Goal: Transaction & Acquisition: Purchase product/service

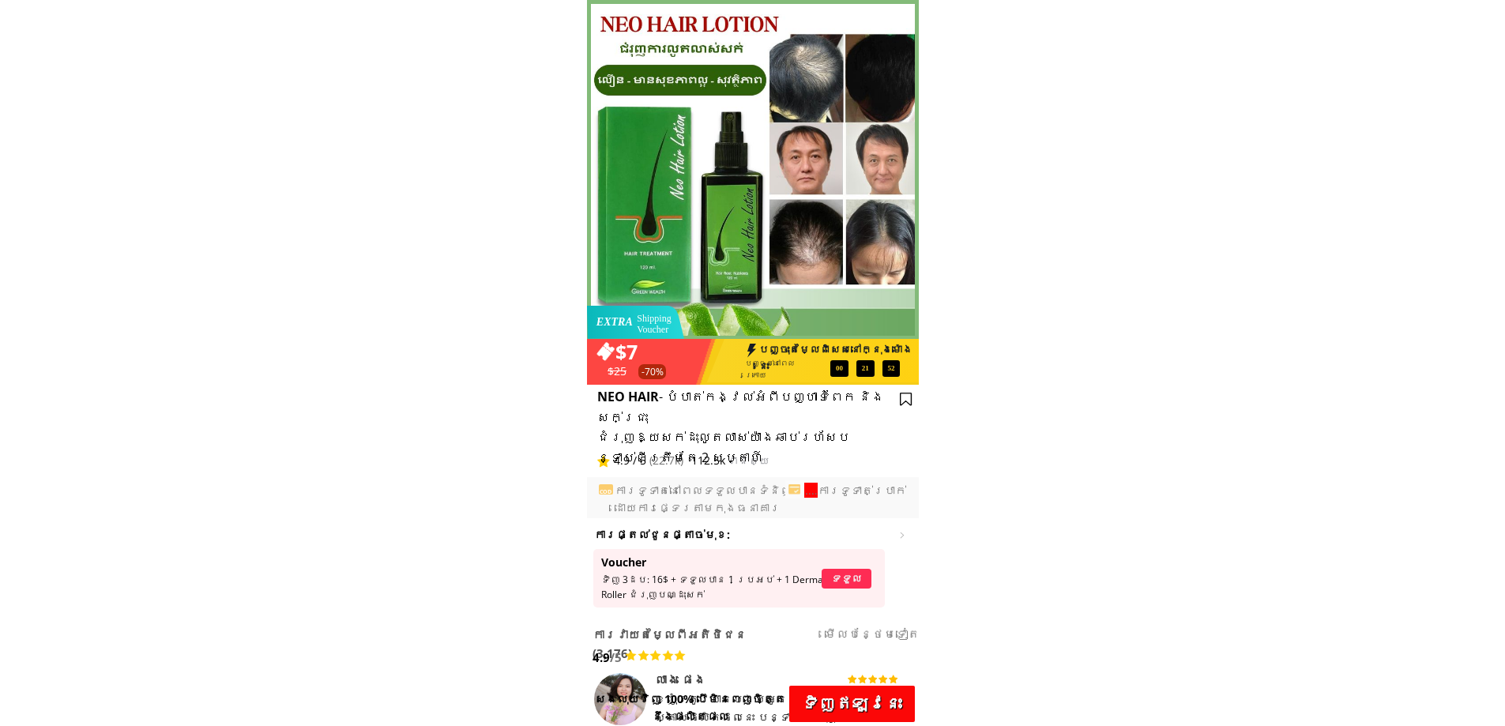
drag, startPoint x: 1340, startPoint y: 9, endPoint x: 1130, endPoint y: 244, distance: 315.0
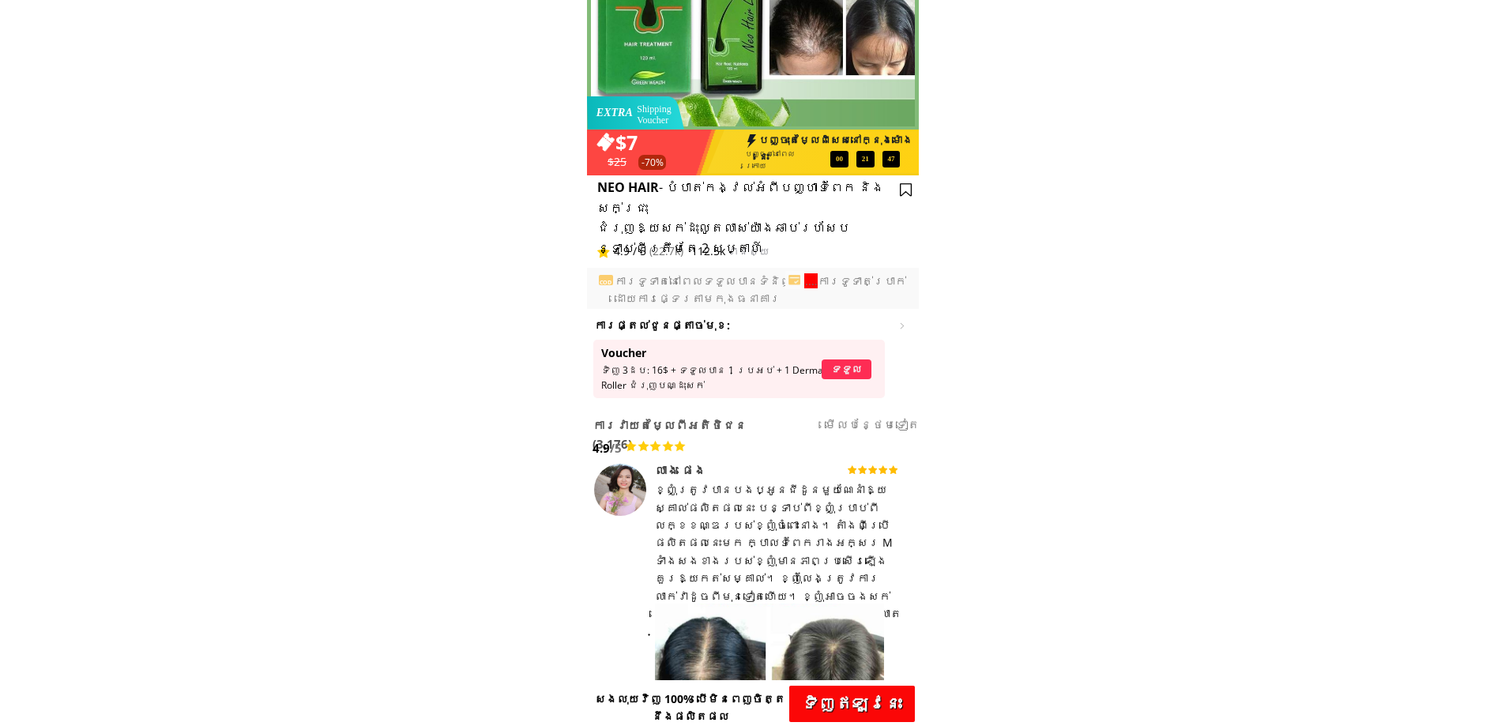
scroll to position [237, 0]
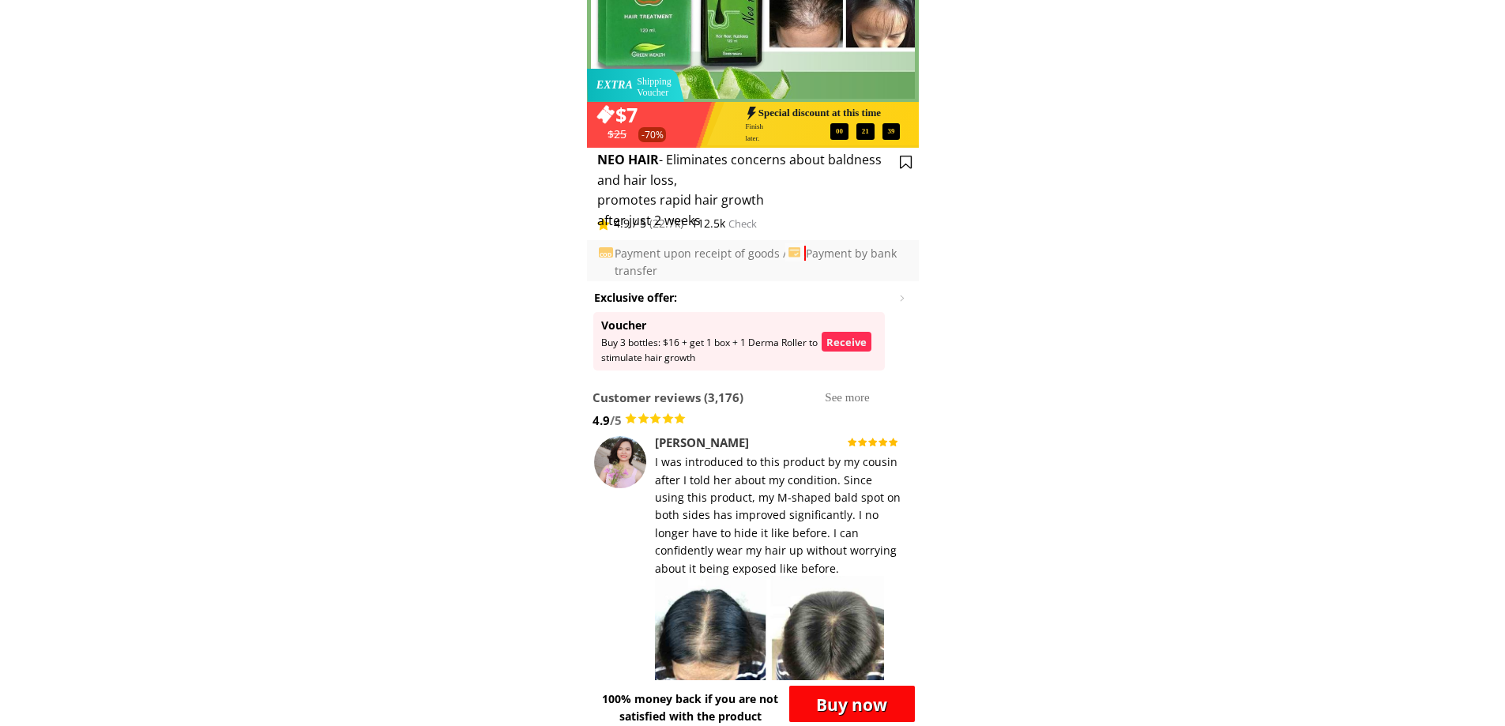
drag, startPoint x: 1182, startPoint y: 235, endPoint x: 1177, endPoint y: 250, distance: 16.5
click at [382, 701] on font "Buy now" at bounding box center [851, 704] width 71 height 22
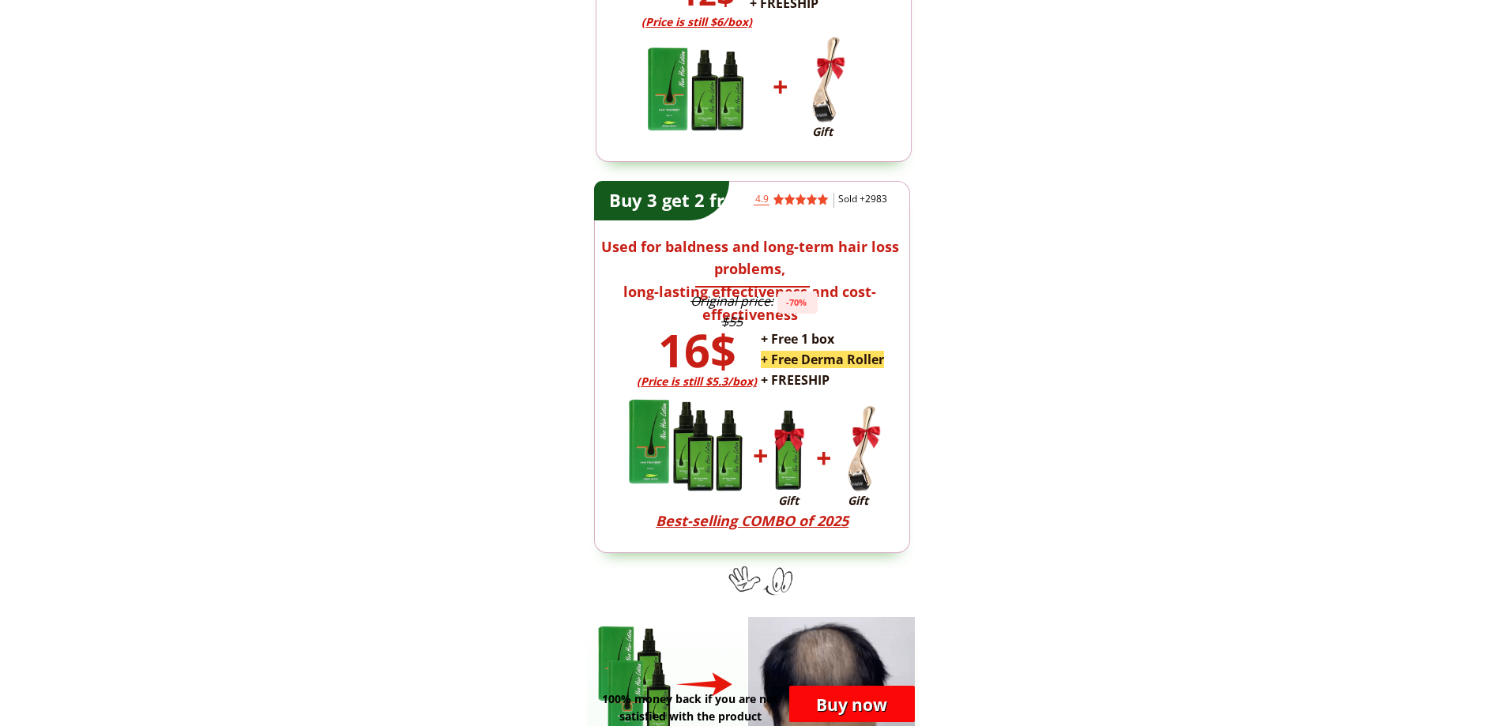
scroll to position [4251, 0]
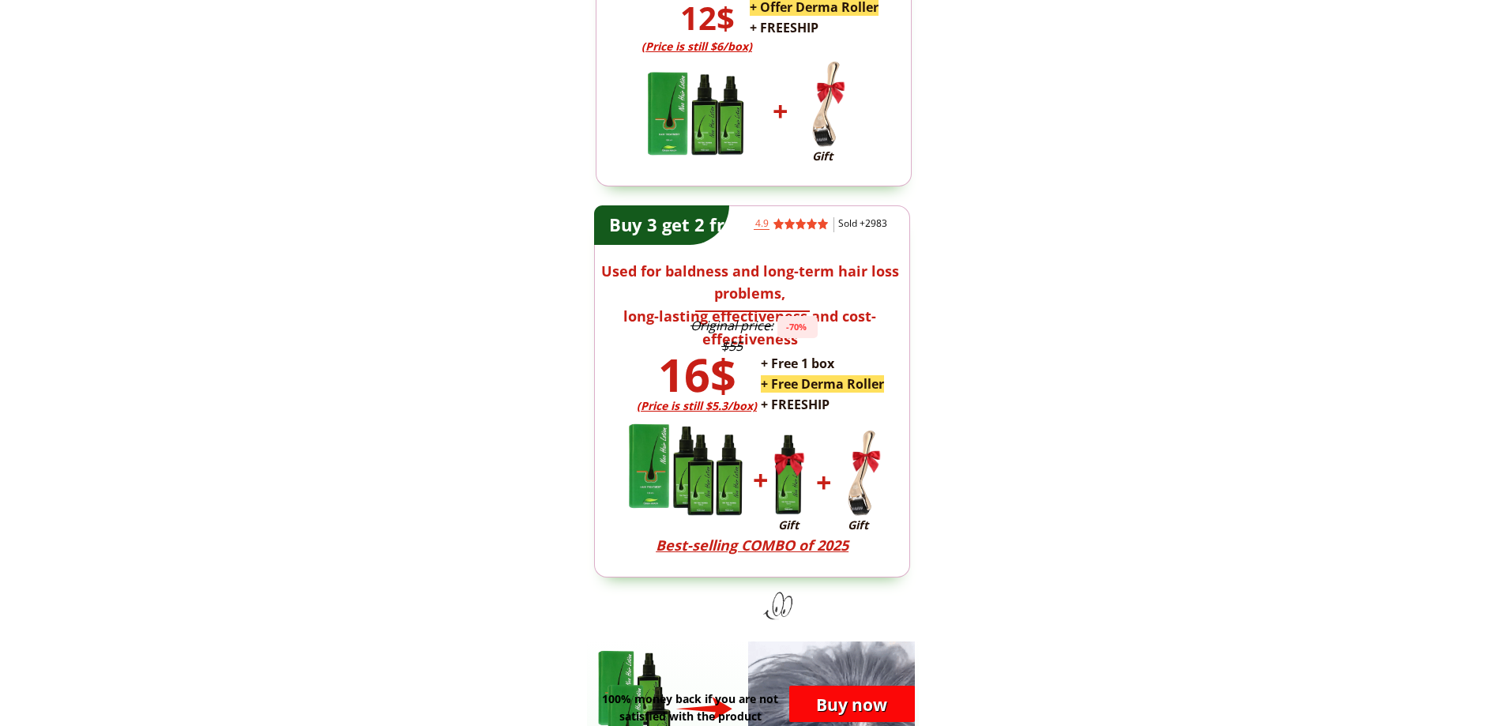
click at [382, 703] on font "Buy now" at bounding box center [851, 704] width 71 height 22
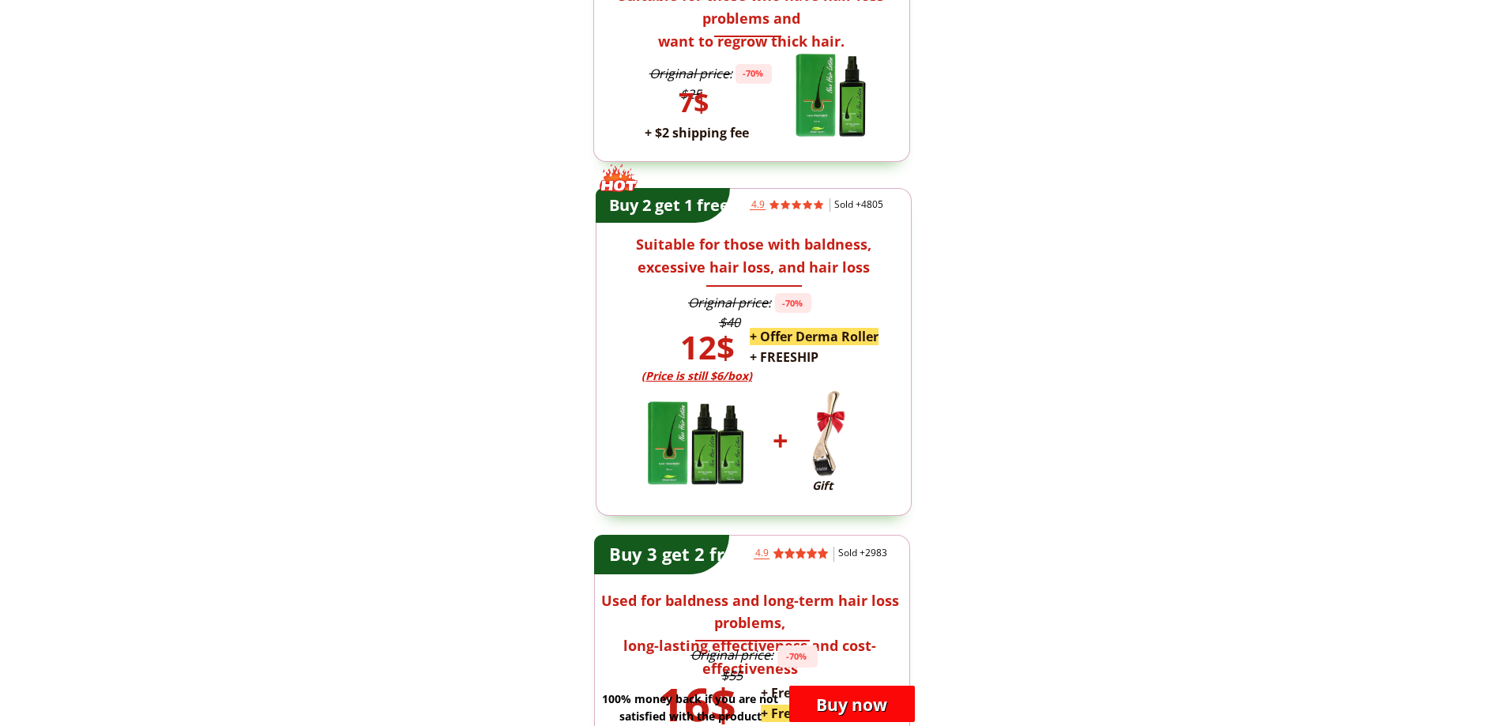
scroll to position [4172, 0]
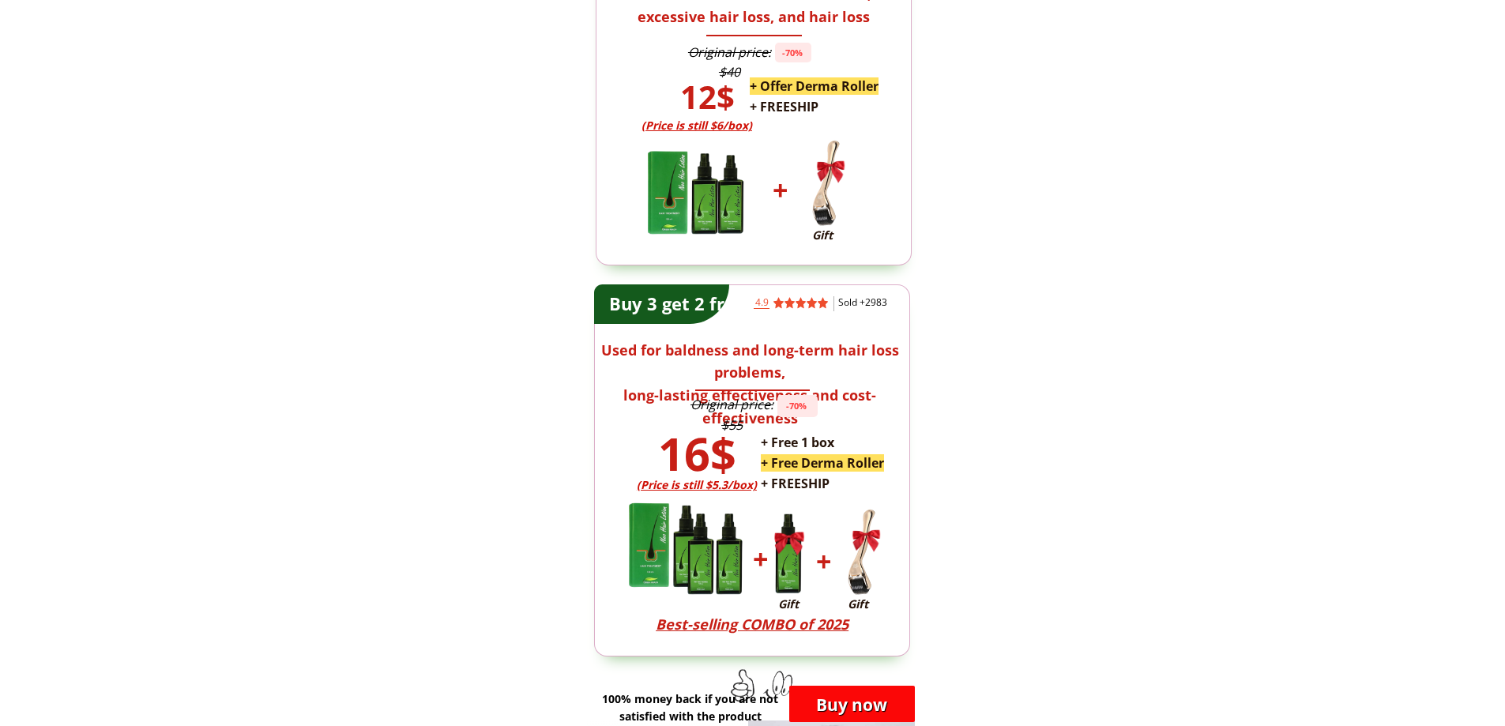
click at [382, 447] on font "+ Free 1 box" at bounding box center [797, 442] width 73 height 17
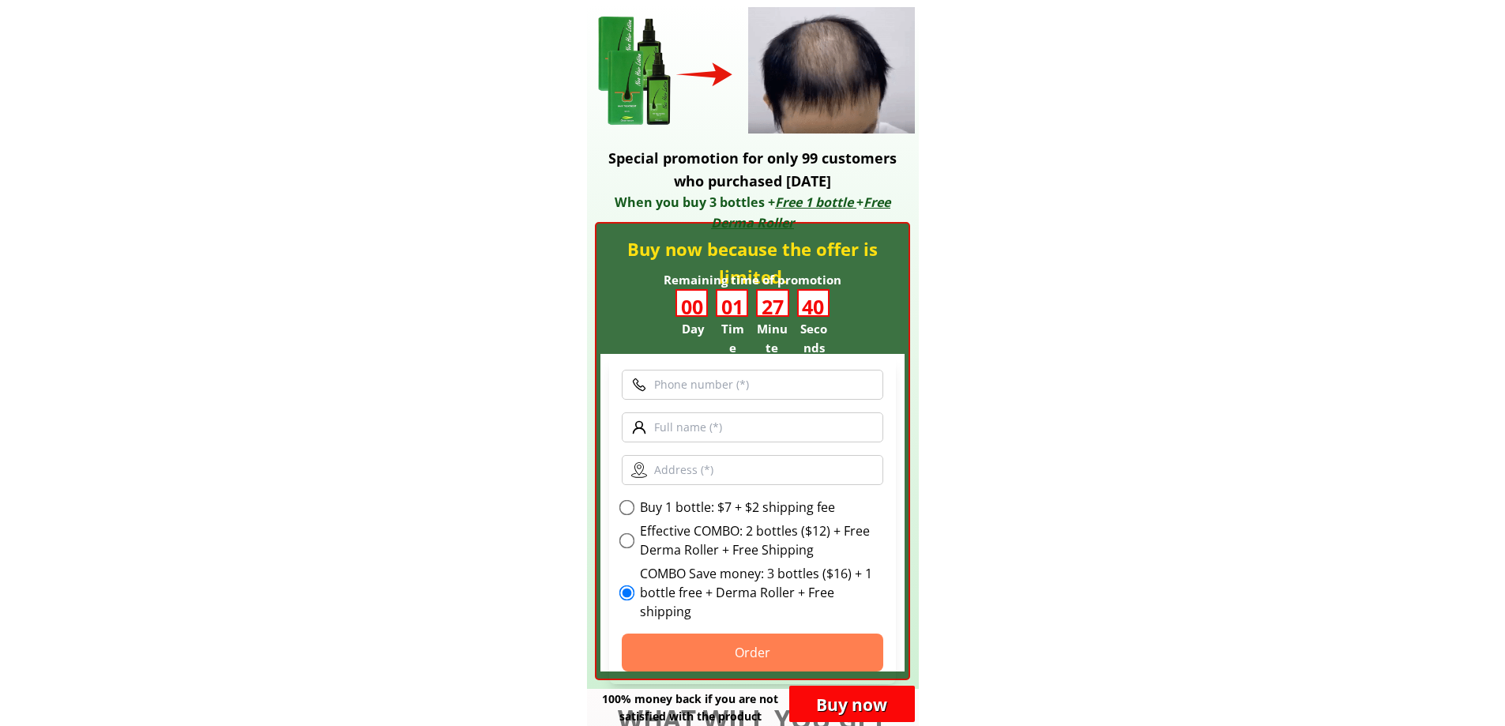
scroll to position [4890, 0]
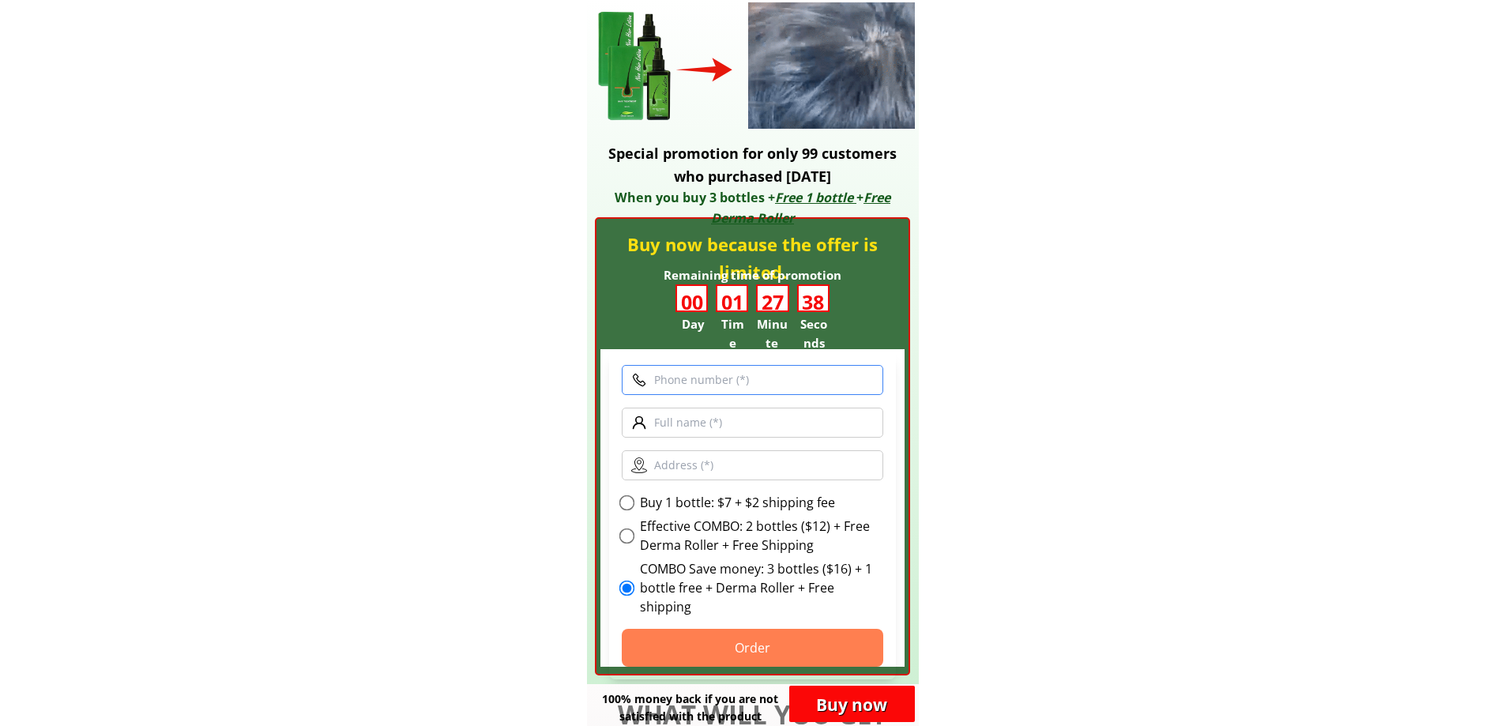
click at [382, 388] on input "text" at bounding box center [753, 380] width 262 height 30
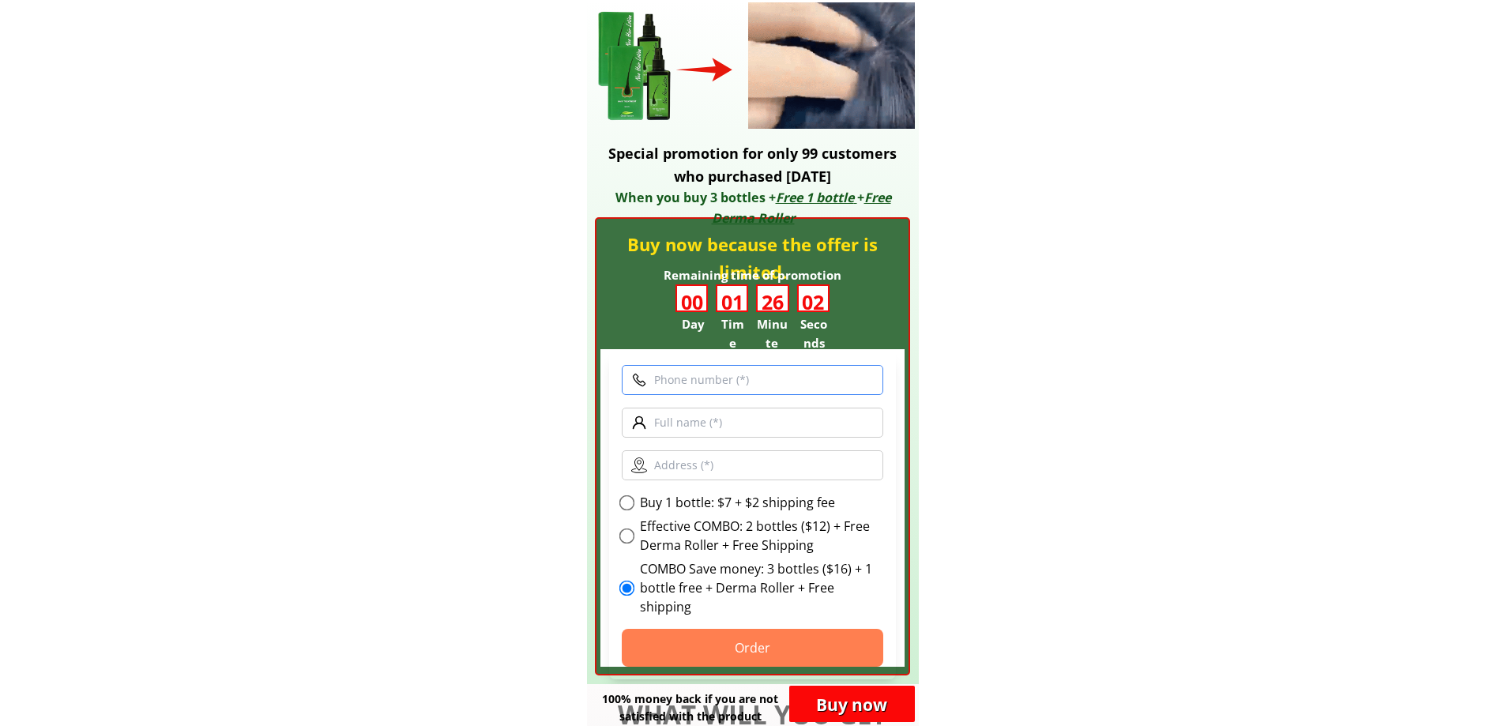
click at [382, 384] on input "text" at bounding box center [753, 380] width 262 height 30
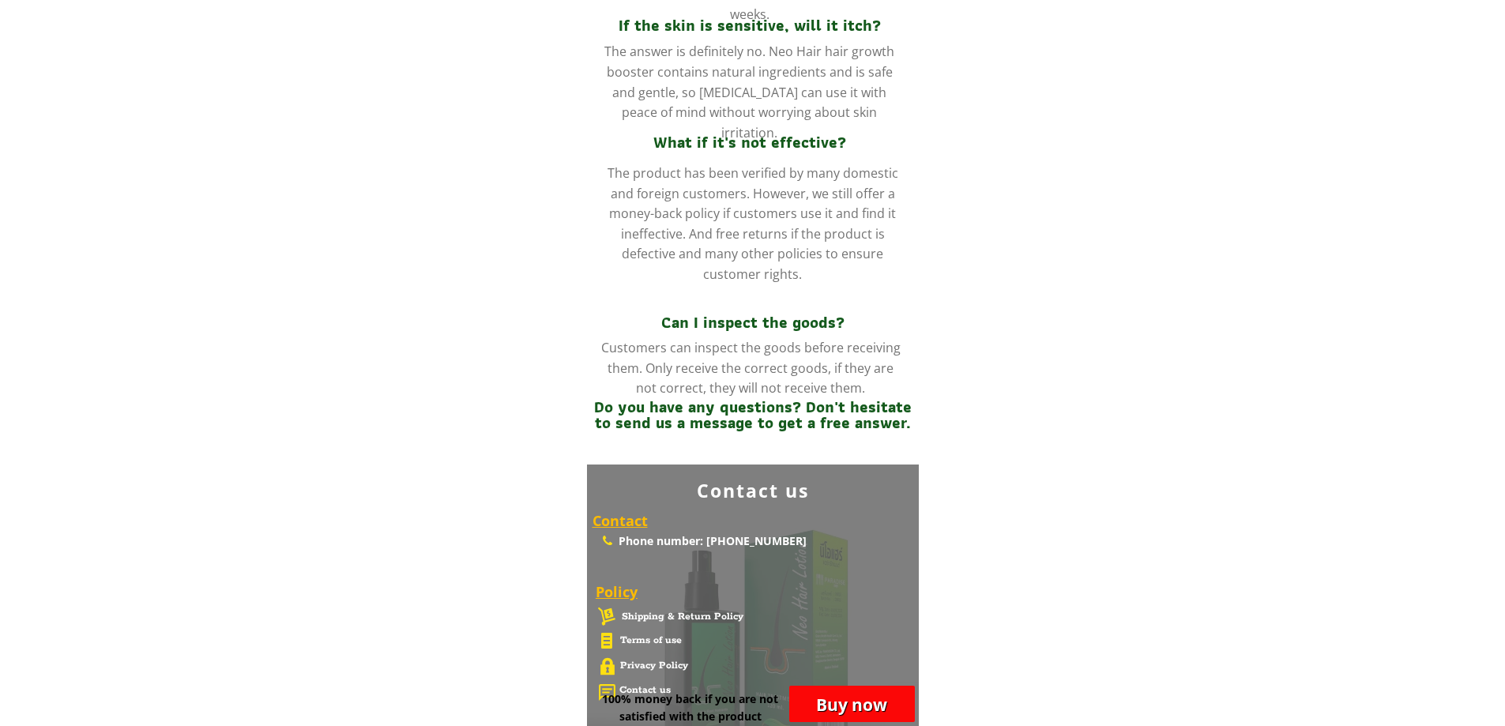
scroll to position [6278, 0]
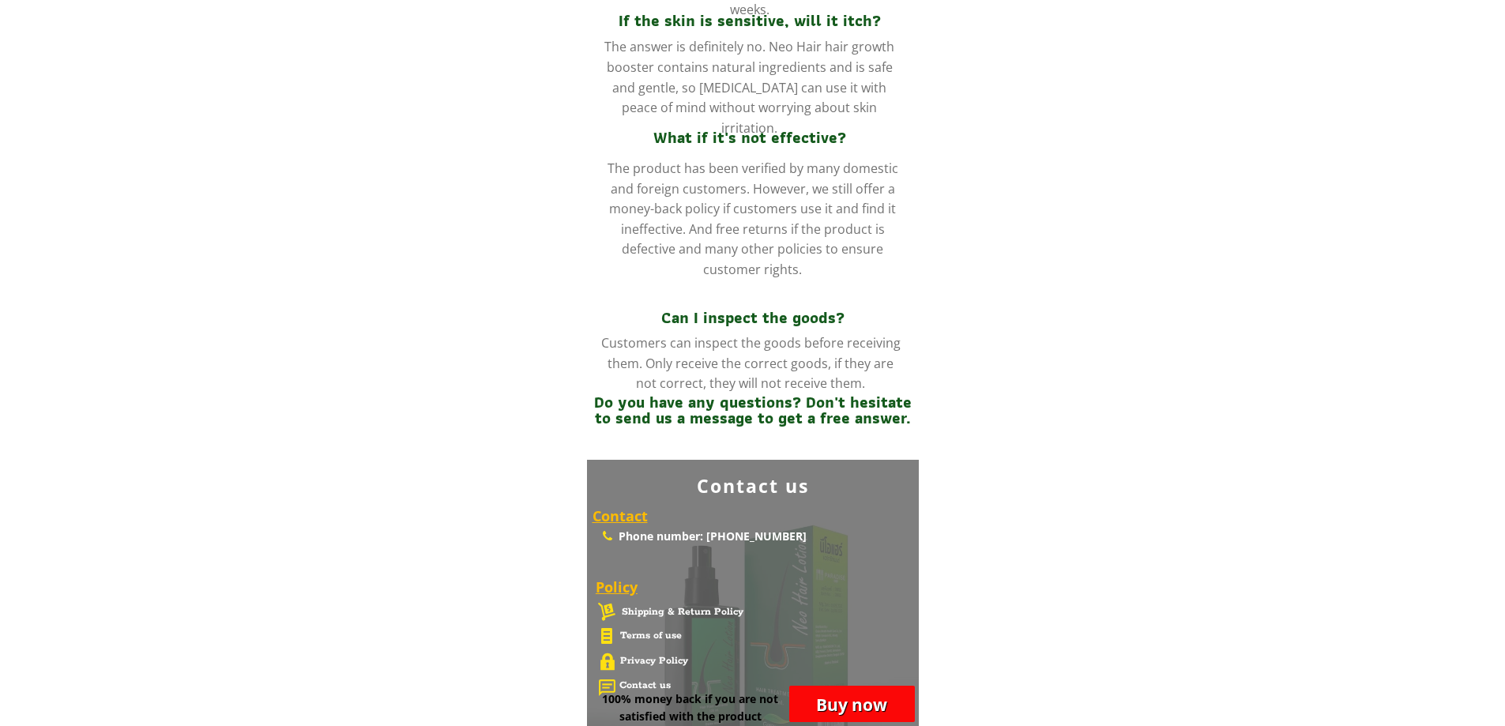
drag, startPoint x: 705, startPoint y: 540, endPoint x: 818, endPoint y: 535, distance: 113.1
click at [382, 535] on div "Phone number: [PHONE_NUMBER]" at bounding box center [759, 554] width 280 height 53
copy font "[PHONE_NUMBER]"
click at [382, 684] on div "Buy now 100% money back if you are not satisfied with the product" at bounding box center [753, 697] width 332 height 57
click at [382, 687] on div "Buy now 100% money back if you are not satisfied with the product" at bounding box center [752, 706] width 325 height 40
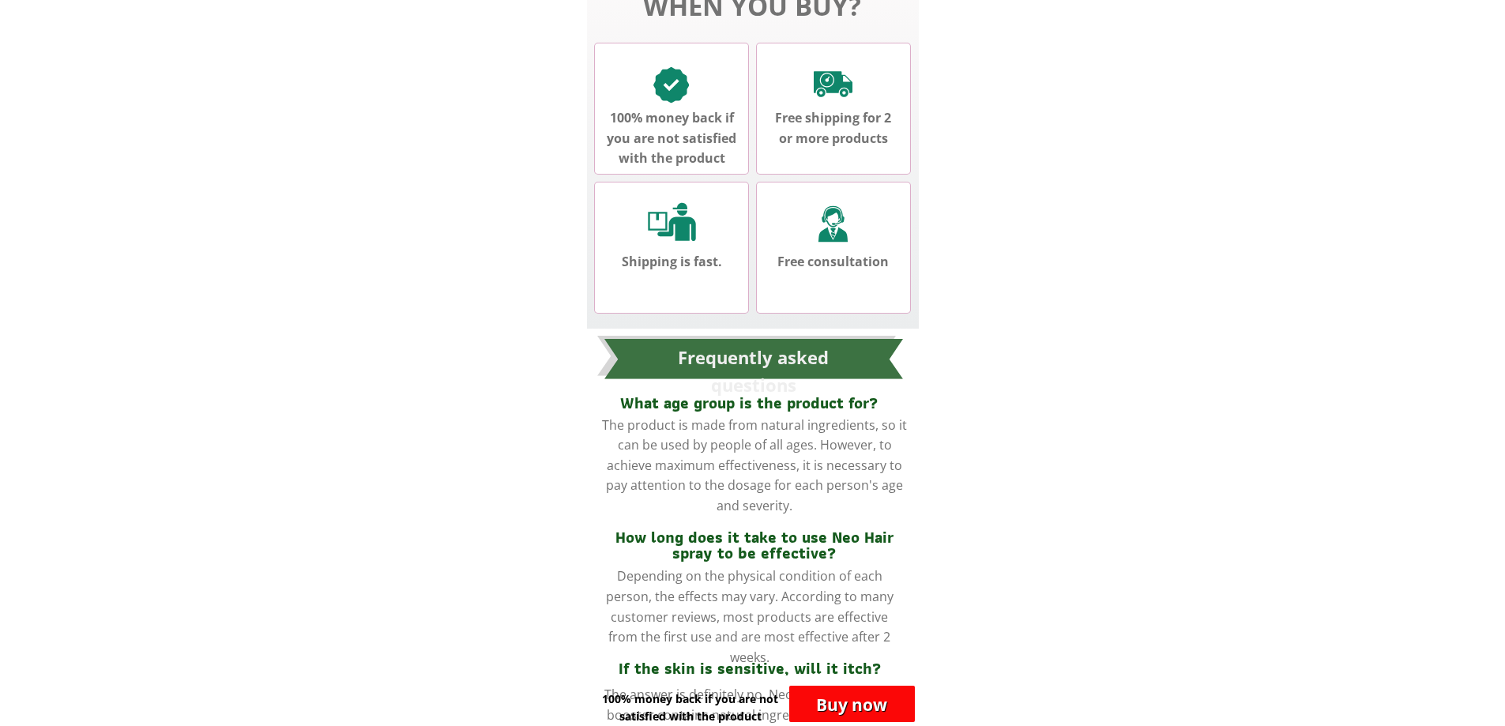
scroll to position [5646, 0]
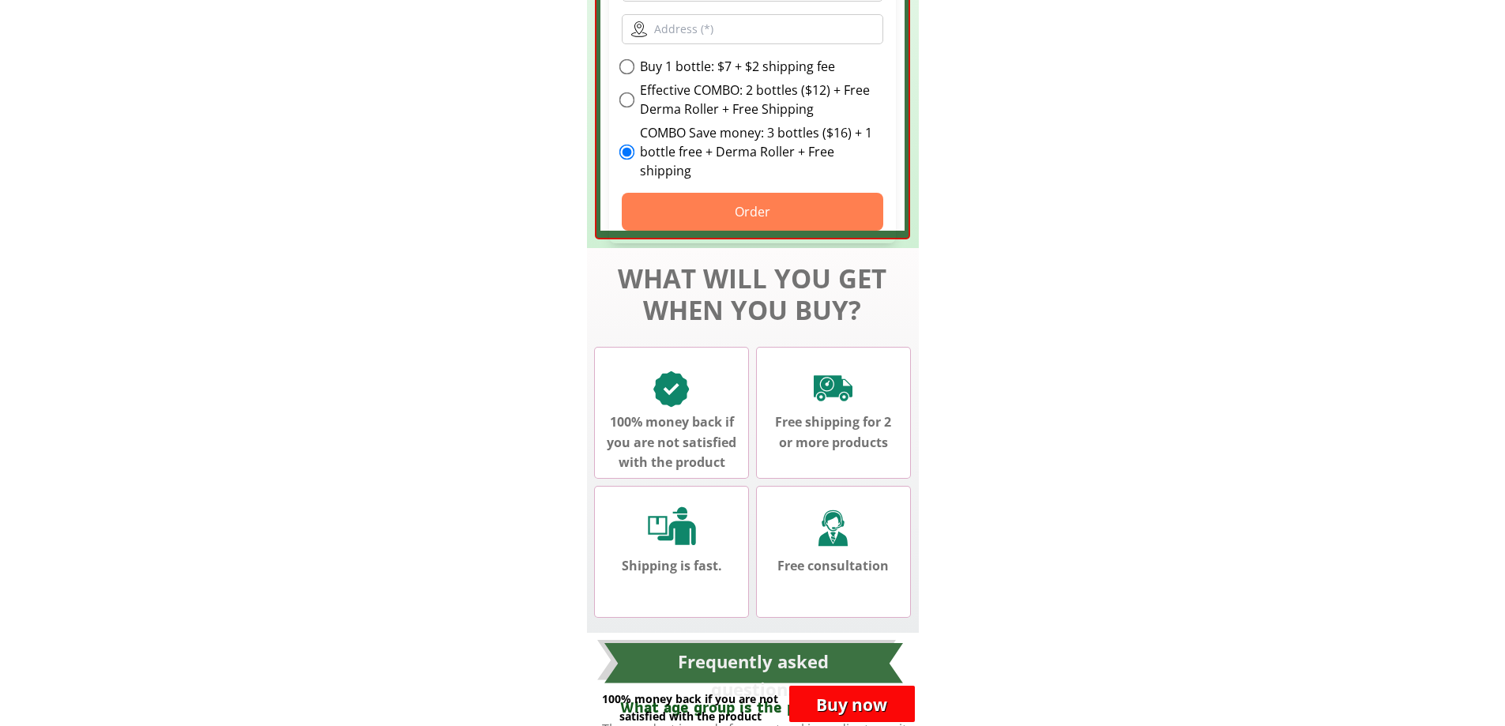
scroll to position [5093, 0]
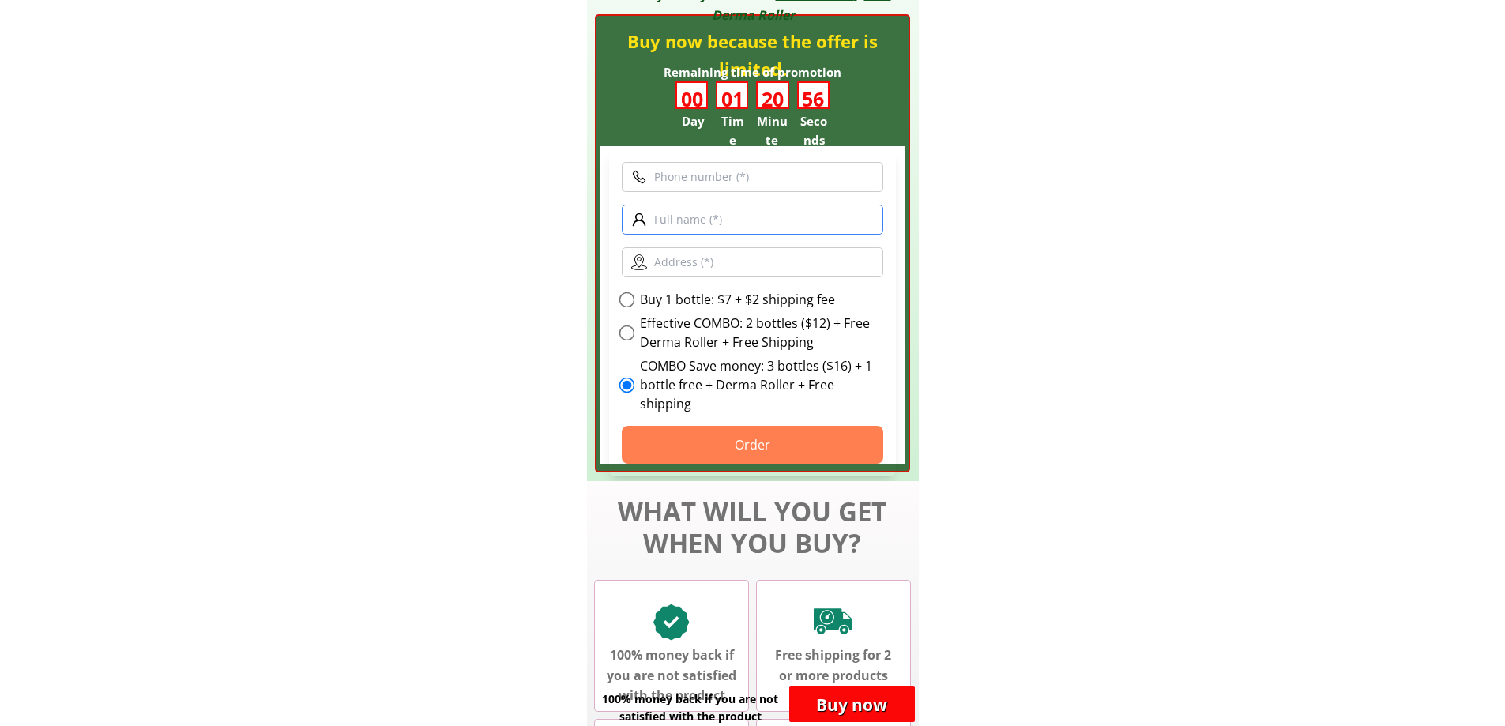
click at [382, 223] on input "text" at bounding box center [753, 220] width 262 height 30
type input "Master"
click at [382, 256] on input "text" at bounding box center [753, 262] width 262 height 30
click at [382, 264] on input "text" at bounding box center [753, 262] width 262 height 30
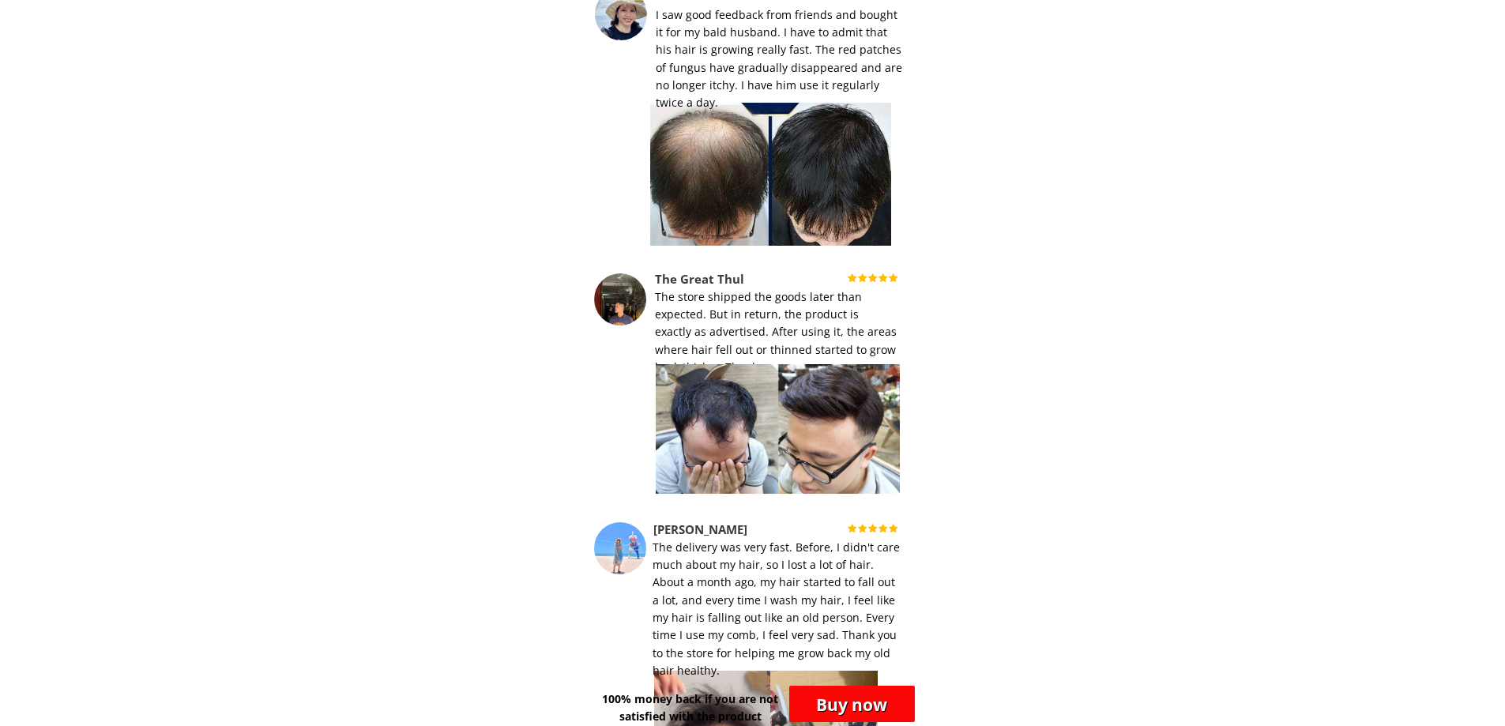
scroll to position [1538, 0]
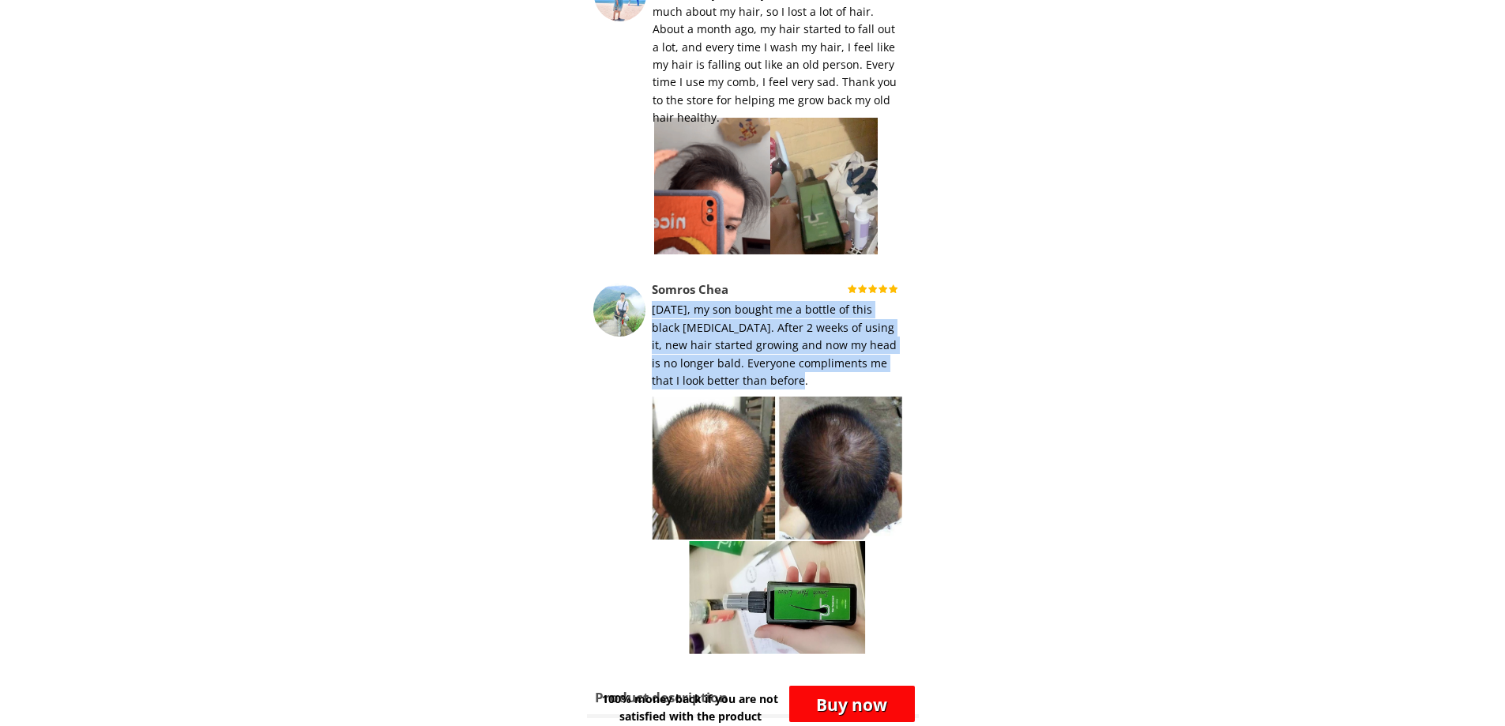
drag, startPoint x: 653, startPoint y: 314, endPoint x: 833, endPoint y: 383, distance: 193.1
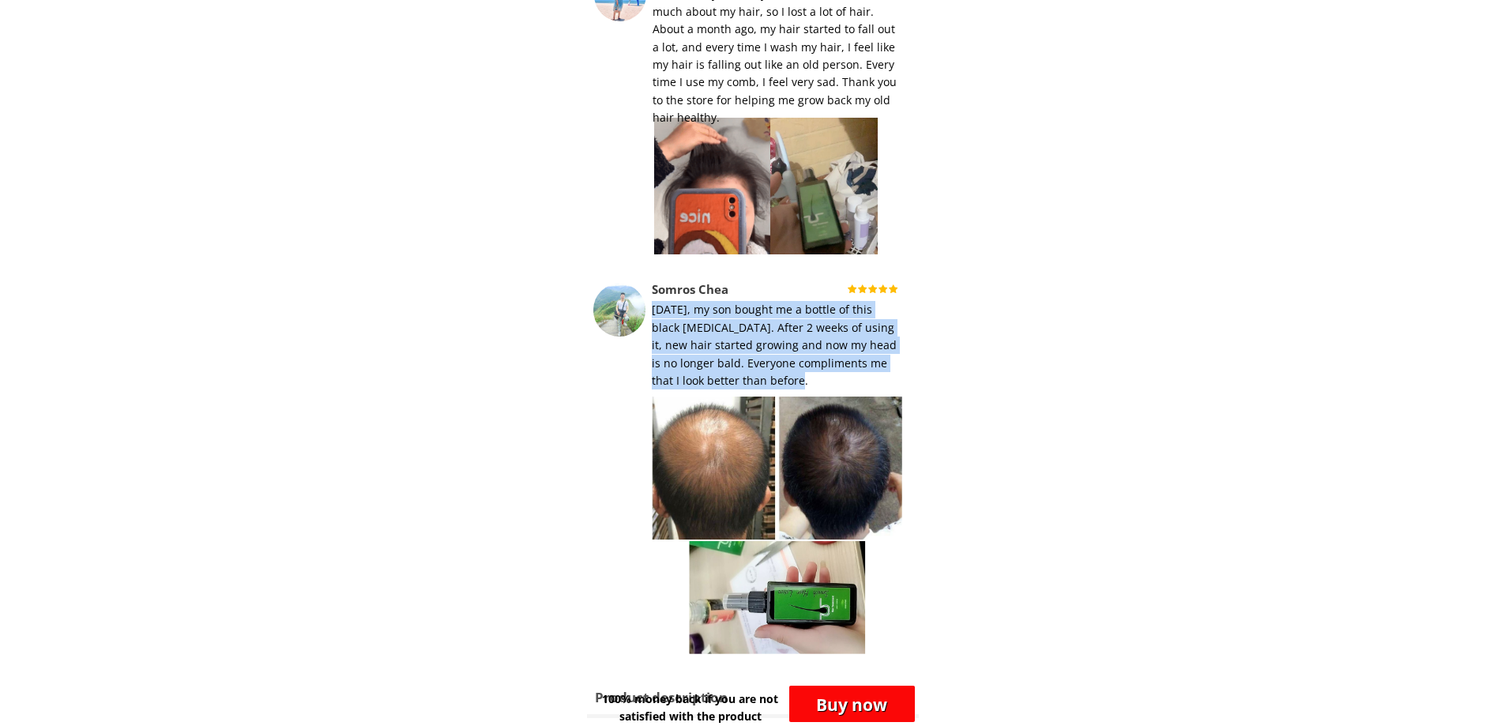
click at [382, 383] on div "[DATE], my son bought me a bottle of this black [MEDICAL_DATA]. After 2 weeks o…" at bounding box center [776, 345] width 249 height 88
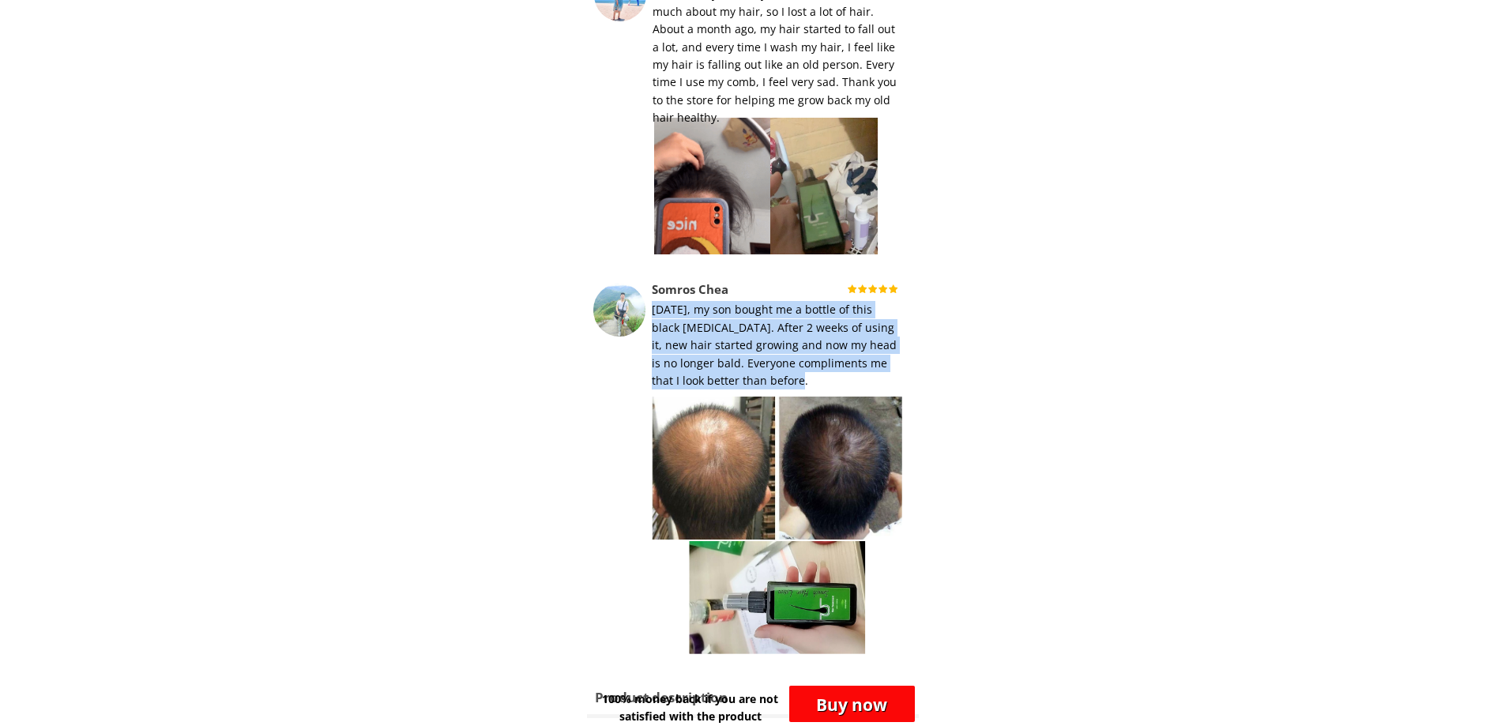
click at [382, 357] on font "[DATE], my son bought me a bottle of this black [MEDICAL_DATA]. After 2 weeks o…" at bounding box center [774, 345] width 245 height 86
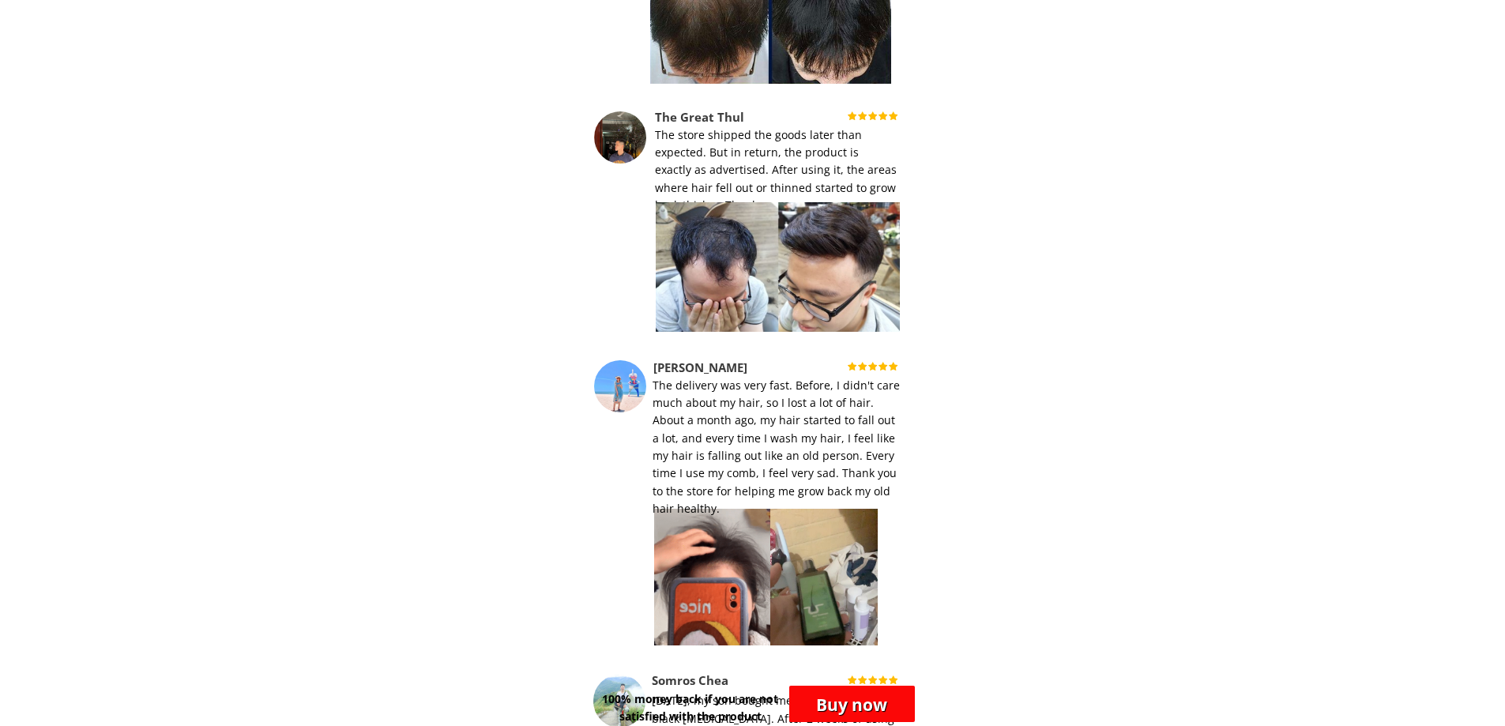
scroll to position [1143, 0]
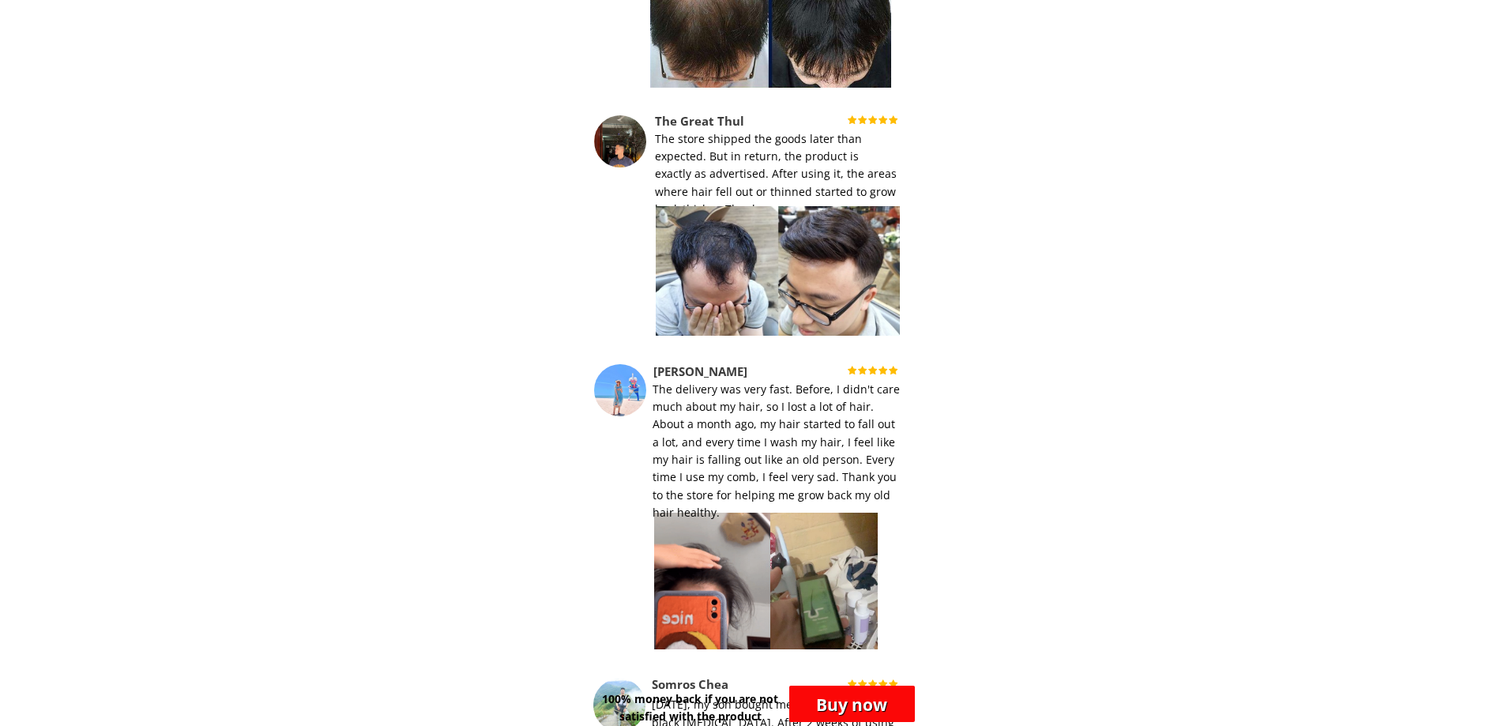
click at [382, 273] on div at bounding box center [778, 271] width 245 height 130
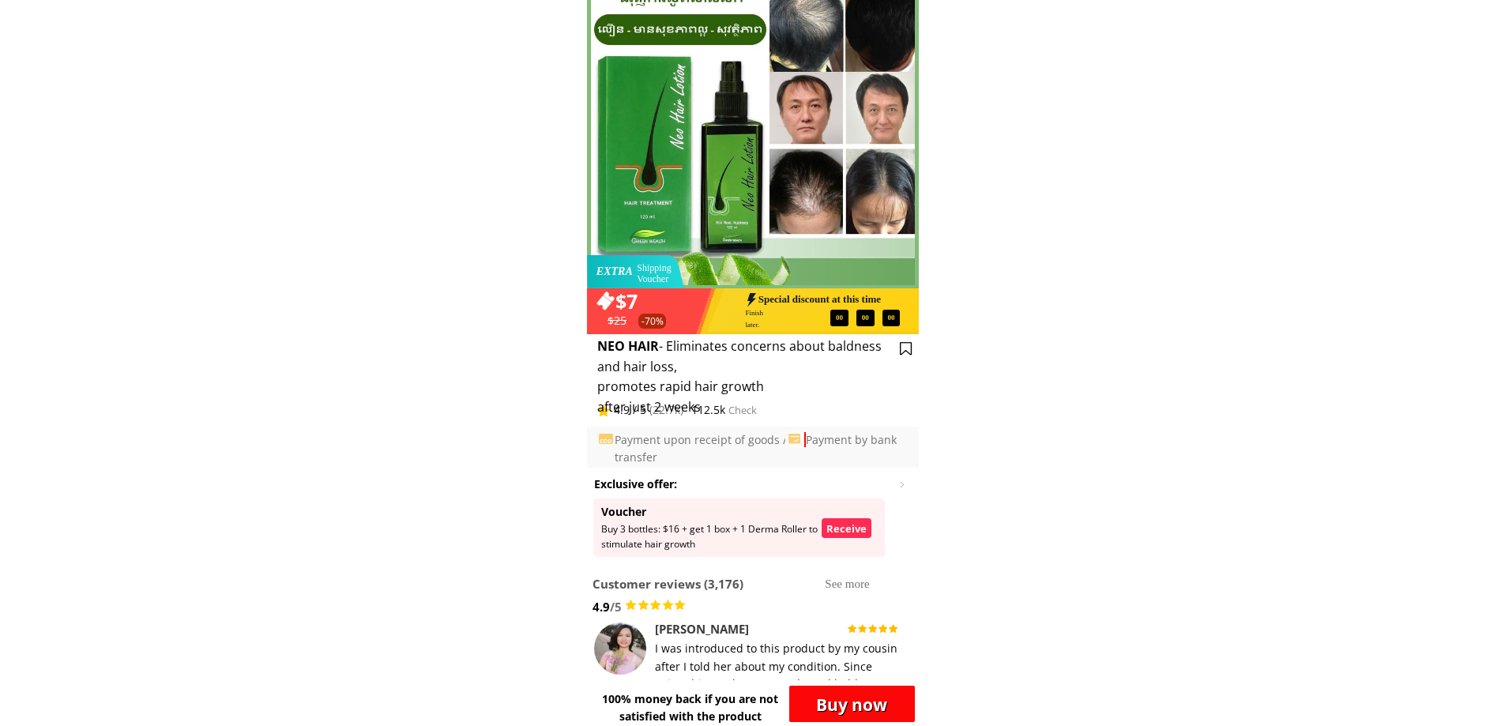
scroll to position [158, 0]
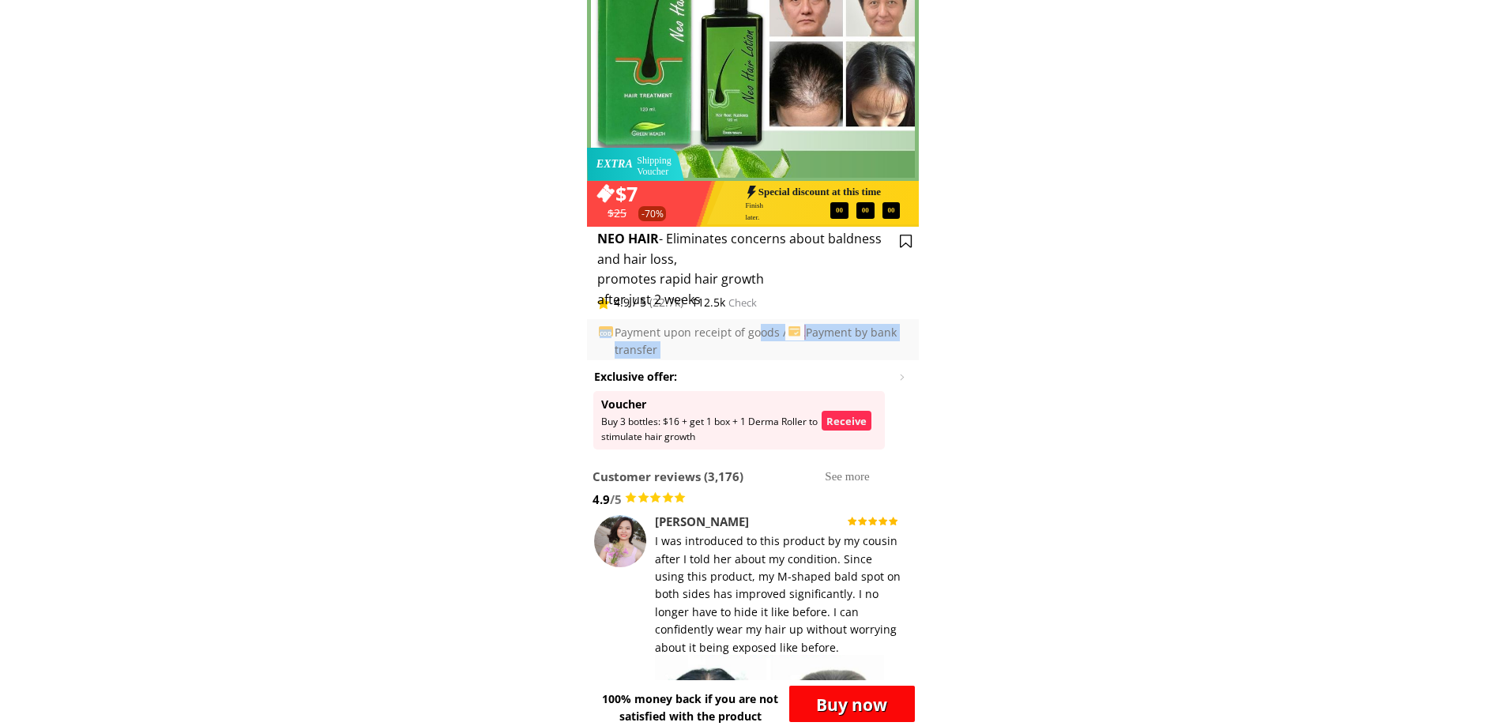
drag, startPoint x: 615, startPoint y: 333, endPoint x: 755, endPoint y: 333, distance: 140.6
click at [382, 333] on div "112.5k Check 4.9 / 5 (22.7k) NEO HAIR - Eliminates concerns about baldness and …" at bounding box center [753, 347] width 332 height 247
drag, startPoint x: 824, startPoint y: 329, endPoint x: 794, endPoint y: 337, distance: 31.0
click at [382, 330] on font "Payment by bank transfer" at bounding box center [756, 341] width 282 height 32
click at [382, 338] on font "Payment by bank transfer" at bounding box center [756, 341] width 282 height 32
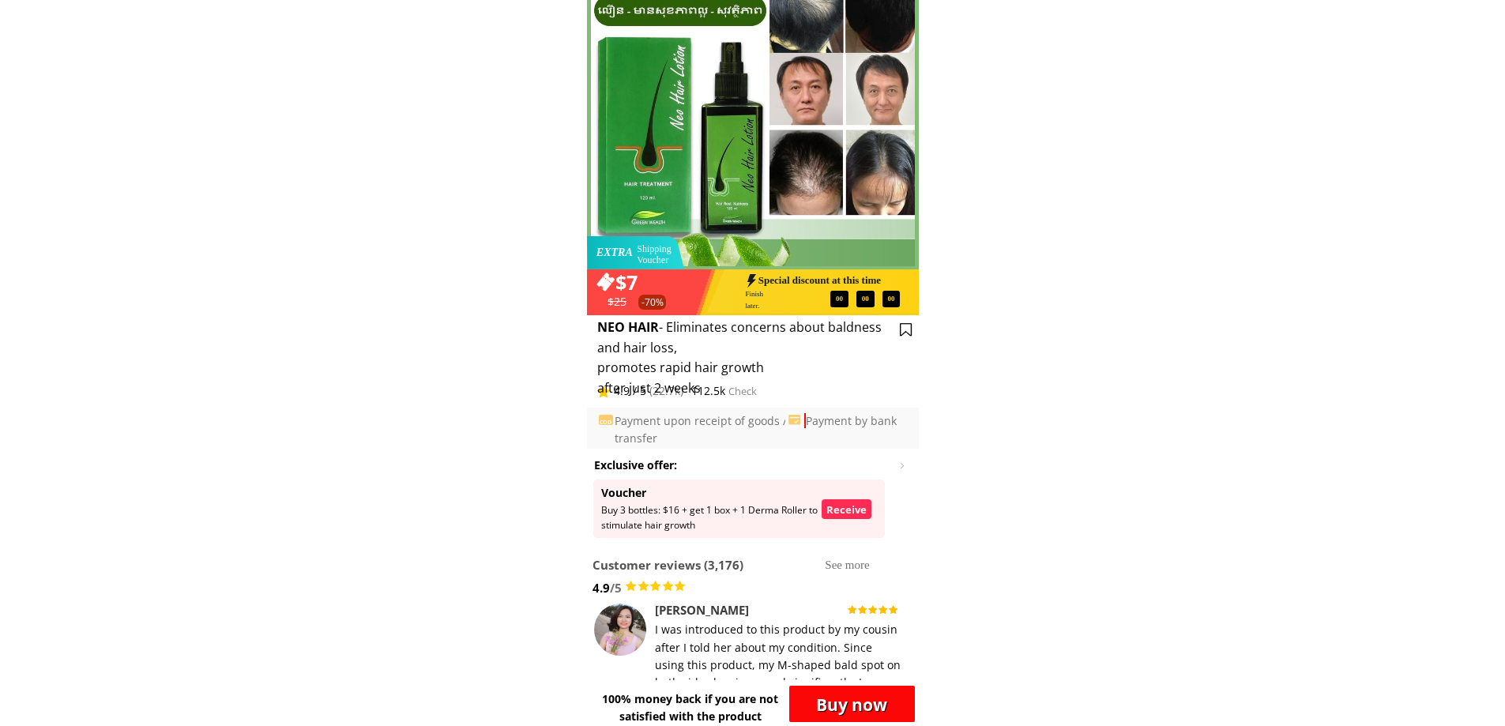
scroll to position [0, 0]
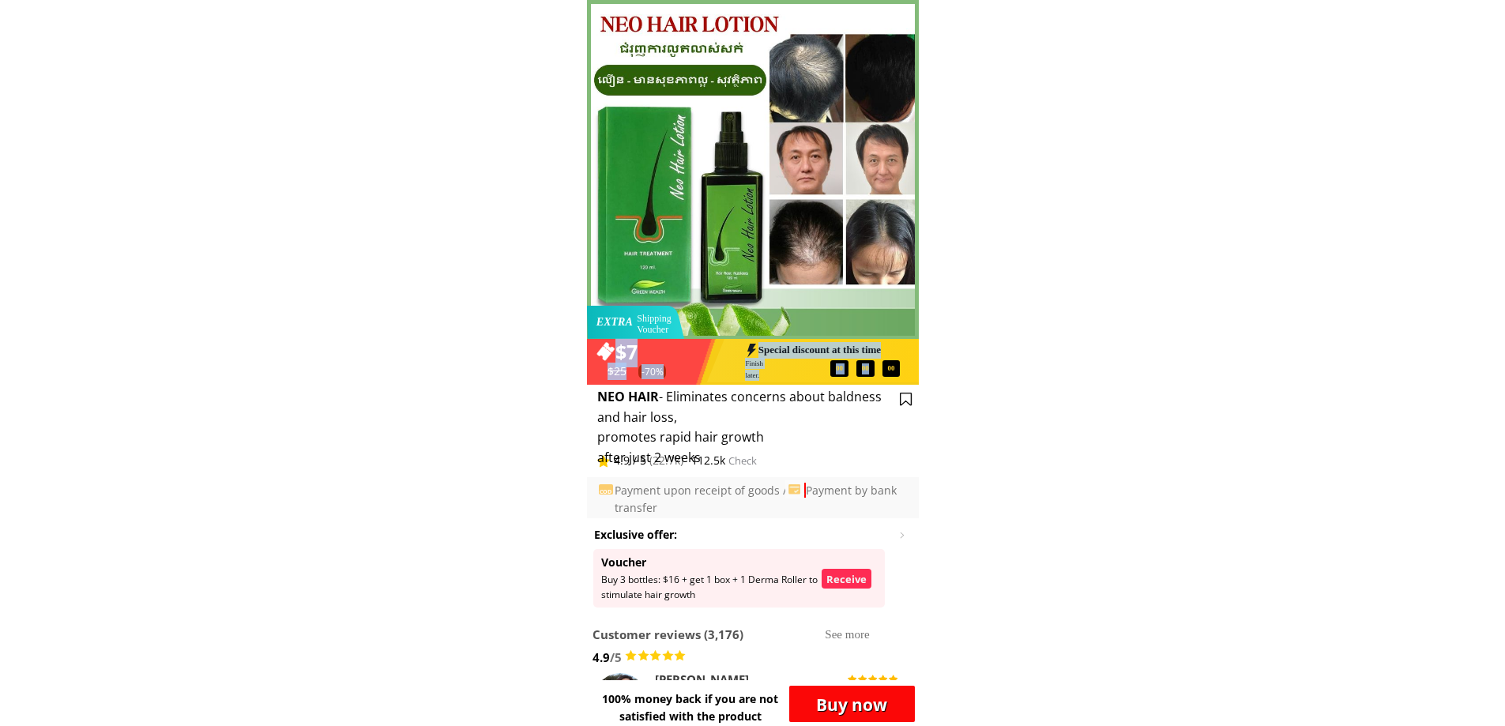
drag, startPoint x: 612, startPoint y: 22, endPoint x: 888, endPoint y: 363, distance: 438.7
click at [382, 363] on div "$7 $25 -70% Special discount at this time Finish later. 00 00 00 00 Extra Shipp…" at bounding box center [753, 191] width 332 height 382
drag, startPoint x: 758, startPoint y: 351, endPoint x: 764, endPoint y: 384, distance: 33.6
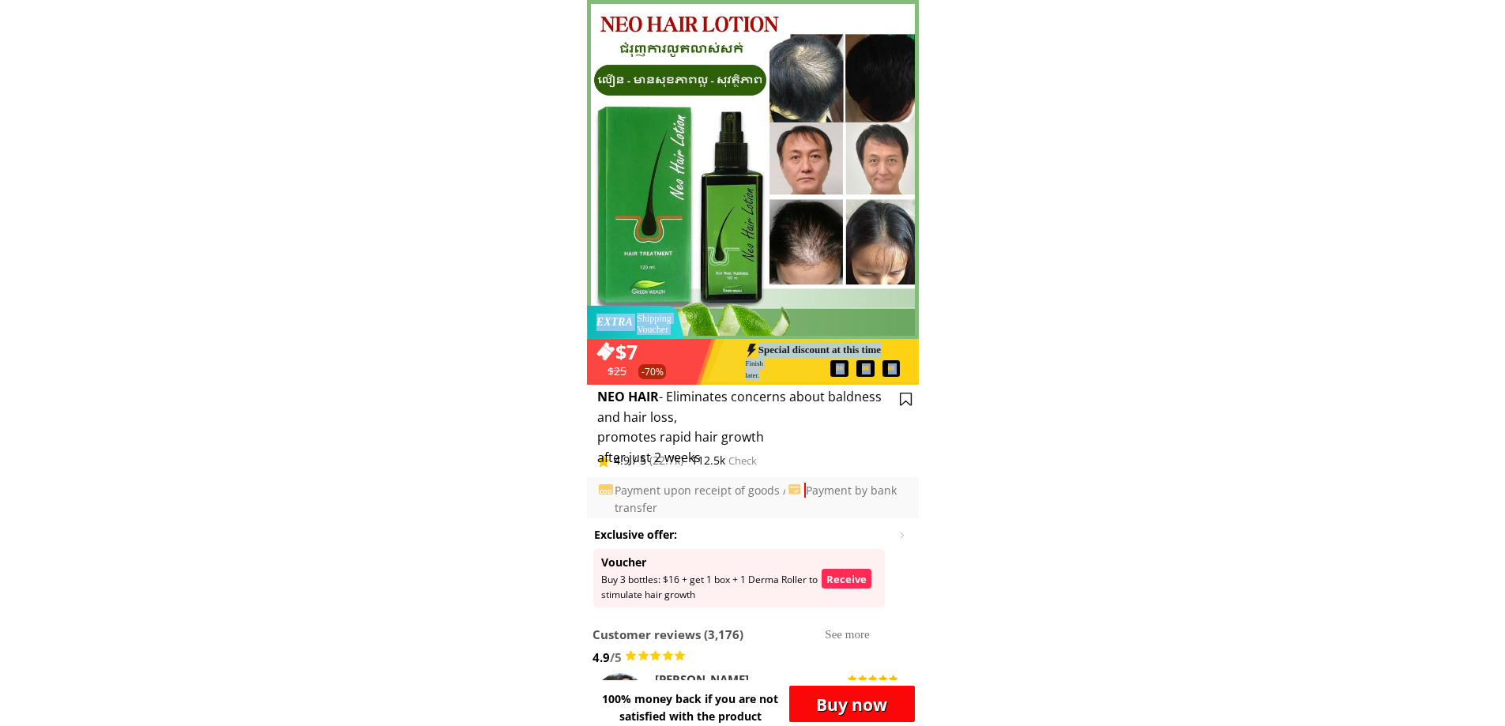
click at [382, 372] on h3 "Finish later." at bounding box center [788, 369] width 86 height 23
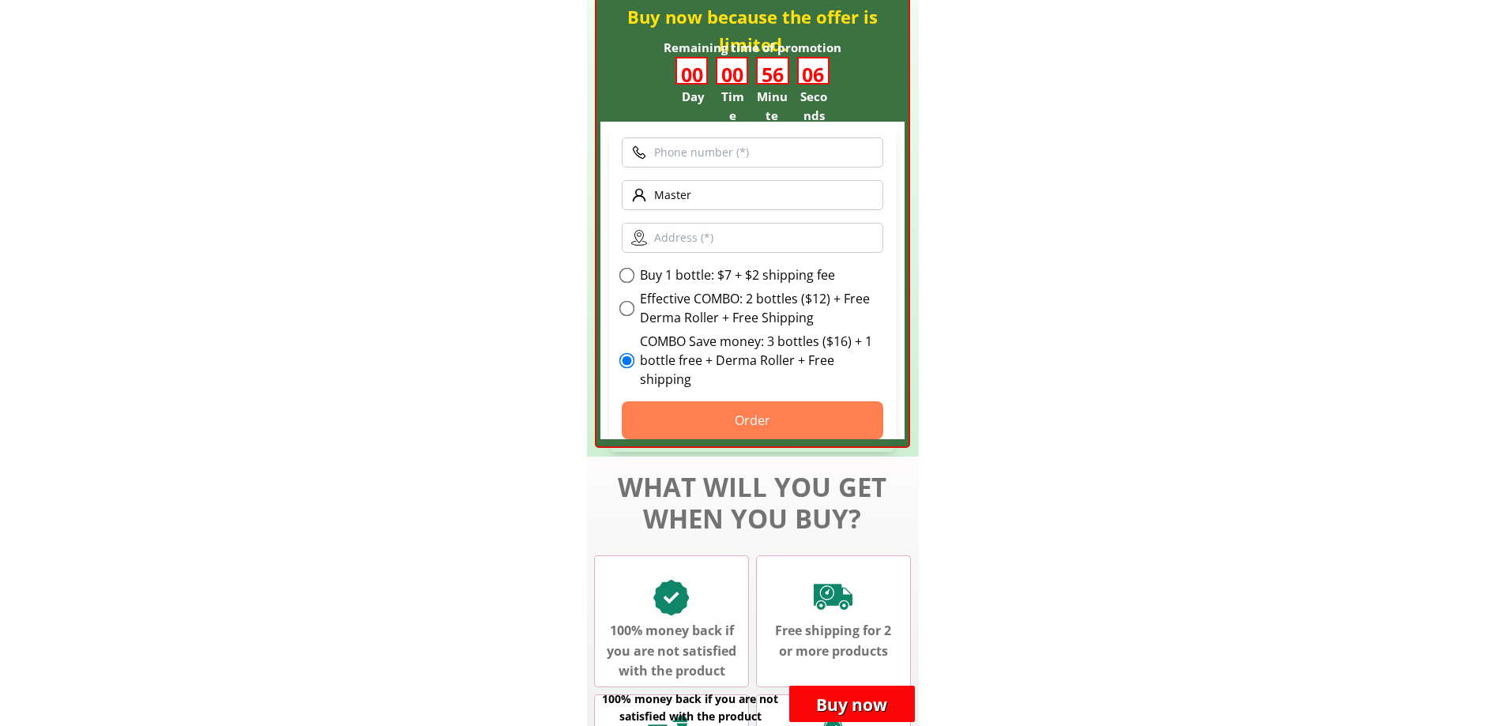
scroll to position [4898, 0]
